Goal: Entertainment & Leisure: Consume media (video, audio)

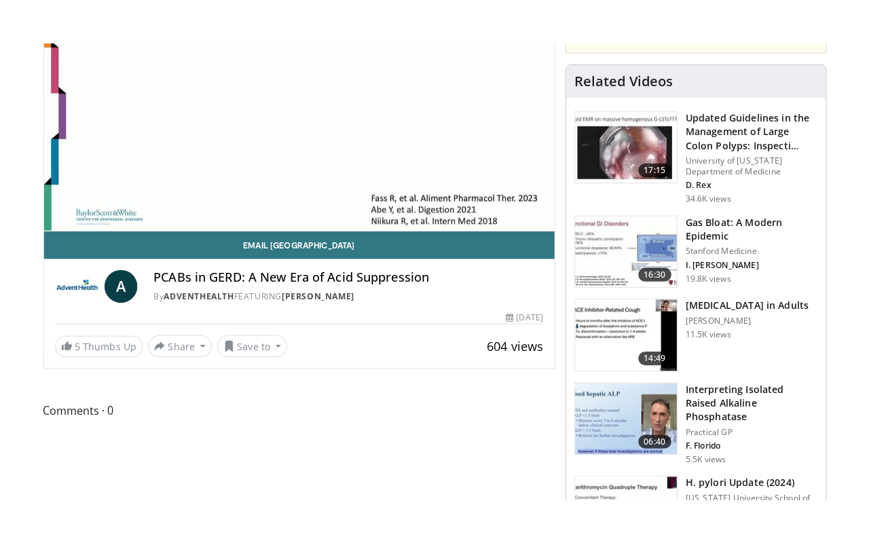
scroll to position [136, 0]
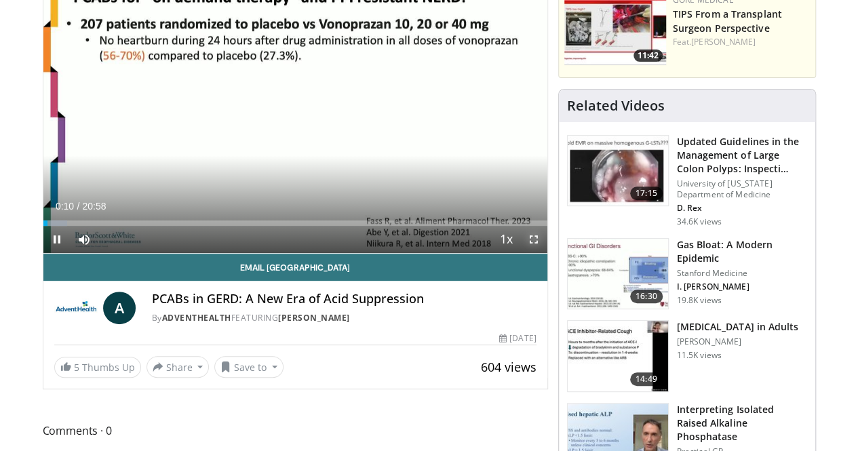
click at [548, 253] on span "Video Player" at bounding box center [533, 239] width 27 height 27
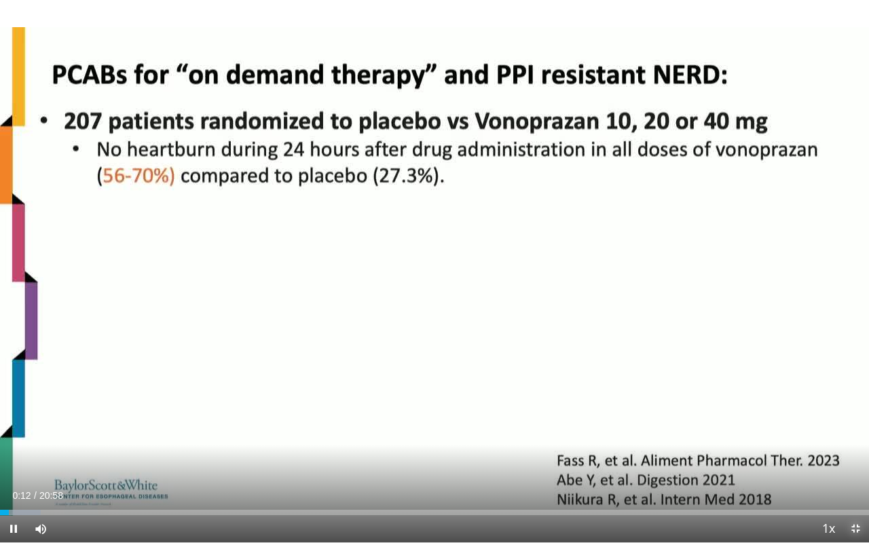
click at [856, 451] on span "Video Player" at bounding box center [854, 528] width 27 height 27
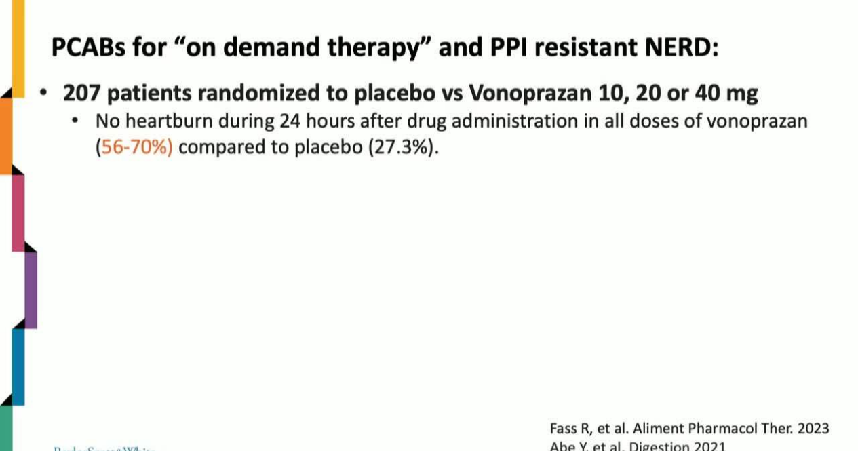
scroll to position [68, 0]
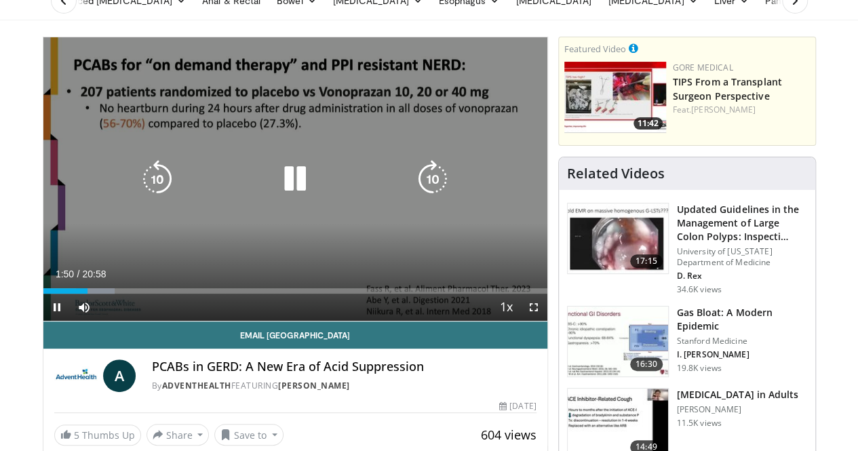
click at [138, 187] on icon "Video Player" at bounding box center [157, 179] width 38 height 38
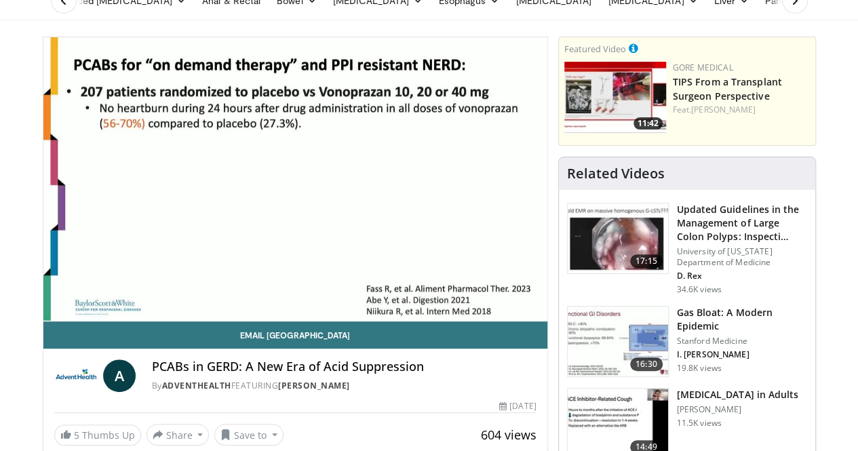
click at [127, 187] on div "10 seconds Tap to unmute" at bounding box center [295, 179] width 504 height 284
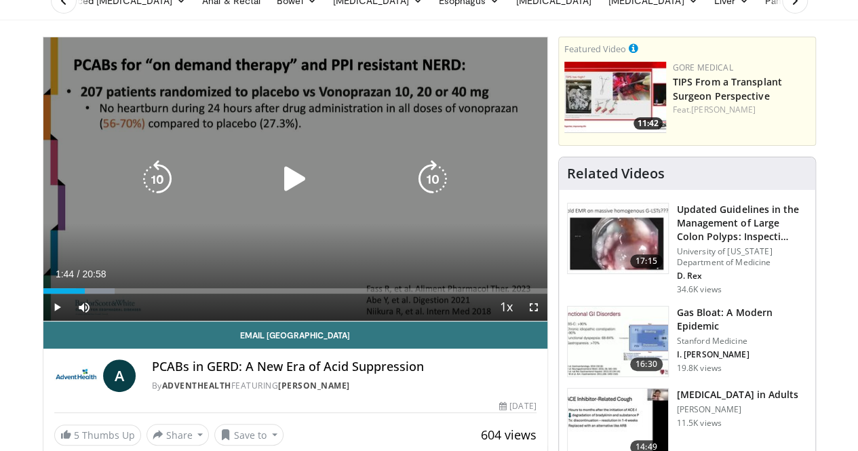
click at [138, 195] on icon "Video Player" at bounding box center [157, 179] width 38 height 38
click at [276, 197] on icon "Video Player" at bounding box center [295, 179] width 38 height 38
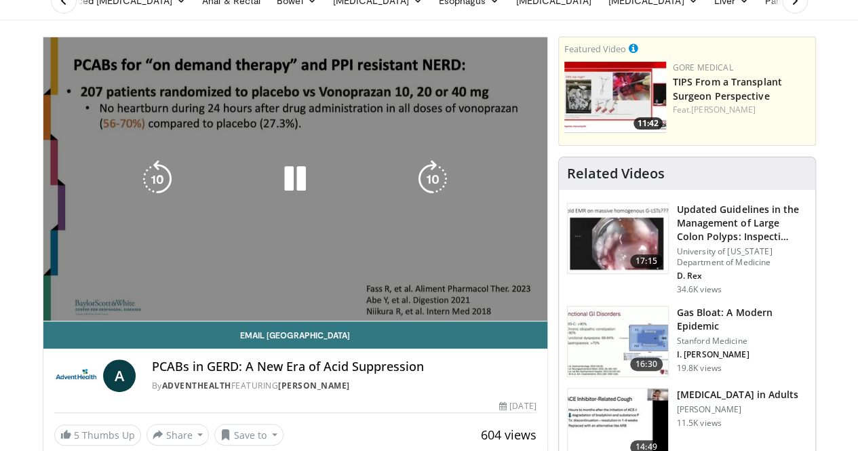
click at [276, 198] on icon "Video Player" at bounding box center [295, 179] width 38 height 38
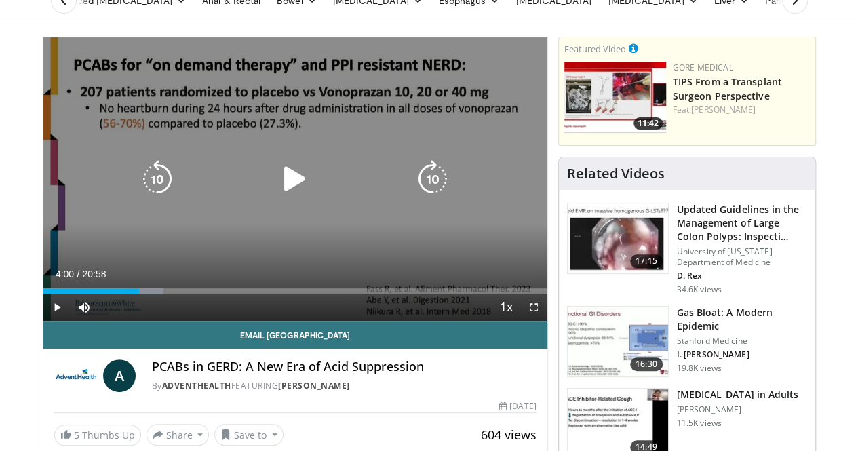
click at [276, 189] on icon "Video Player" at bounding box center [295, 179] width 38 height 38
click at [288, 189] on icon "Video Player" at bounding box center [295, 179] width 38 height 38
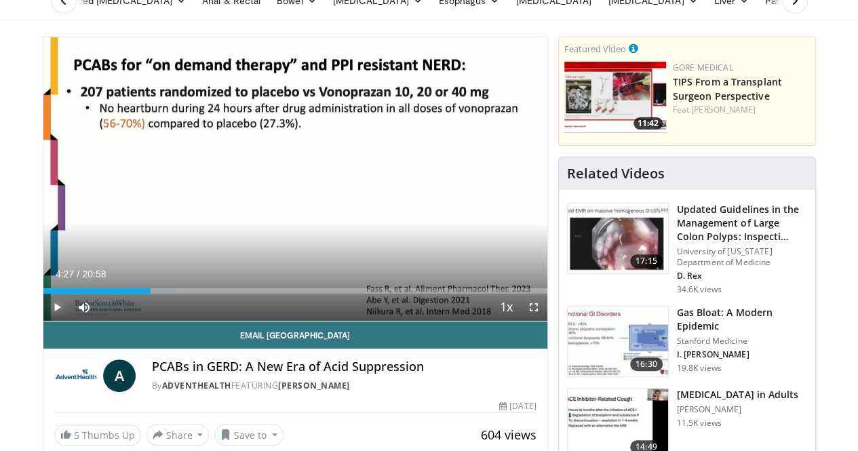
click at [43, 321] on span "Video Player" at bounding box center [56, 307] width 27 height 27
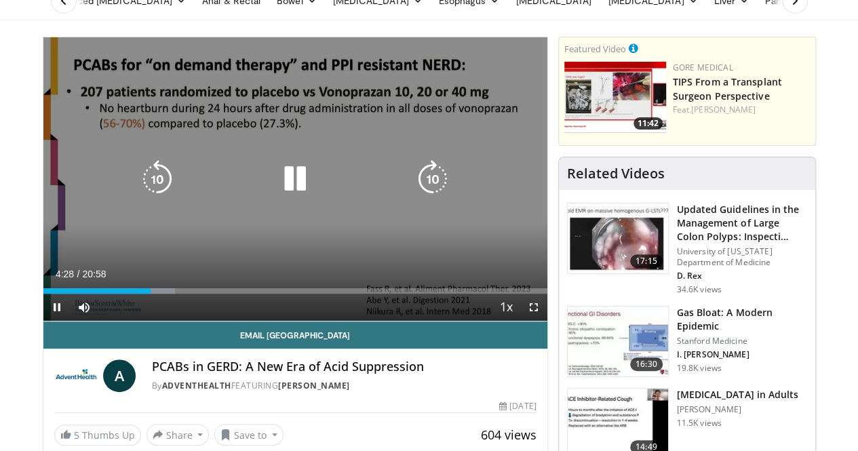
click at [138, 183] on icon "Video Player" at bounding box center [157, 179] width 38 height 38
click at [138, 191] on icon "Video Player" at bounding box center [157, 179] width 38 height 38
click at [138, 198] on icon "Video Player" at bounding box center [157, 179] width 38 height 38
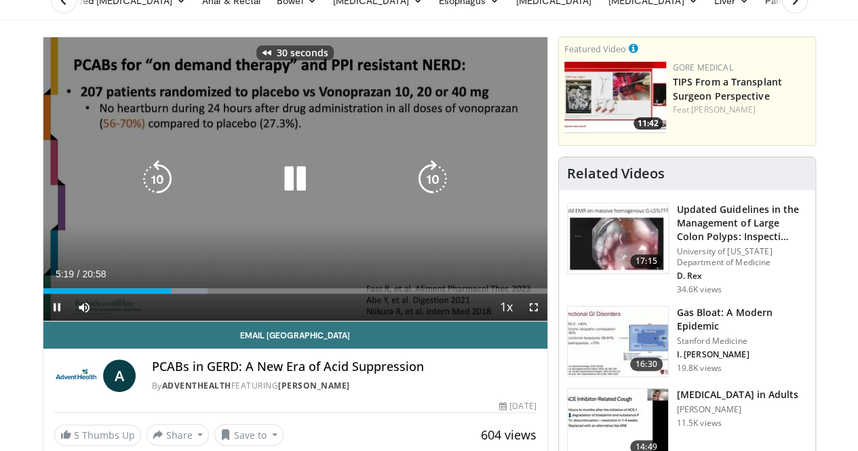
click at [138, 198] on icon "Video Player" at bounding box center [157, 179] width 38 height 38
click at [290, 191] on icon "Video Player" at bounding box center [295, 179] width 38 height 38
click at [235, 212] on div "40 seconds Tap to unmute" at bounding box center [295, 179] width 504 height 284
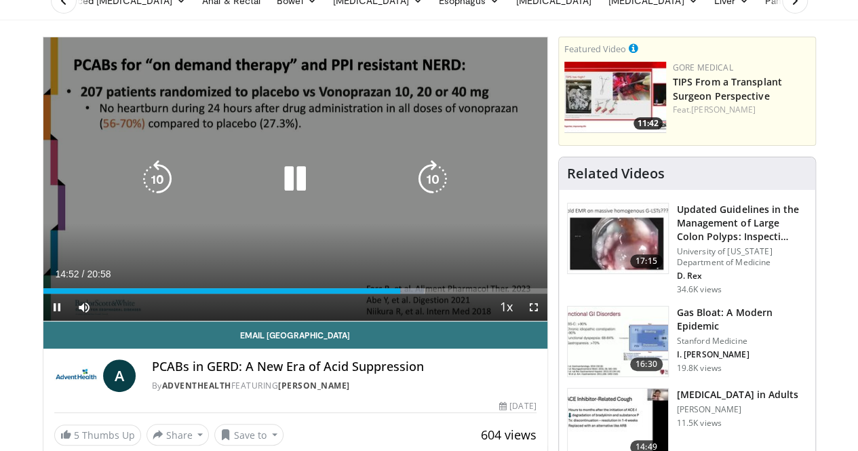
click at [285, 122] on div "40 seconds Tap to unmute" at bounding box center [295, 179] width 504 height 284
click at [284, 198] on icon "Video Player" at bounding box center [295, 179] width 38 height 38
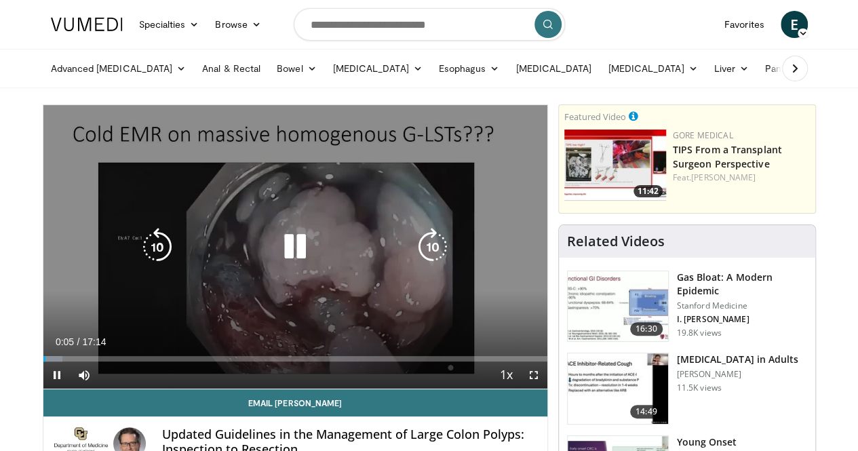
click at [294, 254] on icon "Video Player" at bounding box center [295, 247] width 38 height 38
